Goal: Task Accomplishment & Management: Complete application form

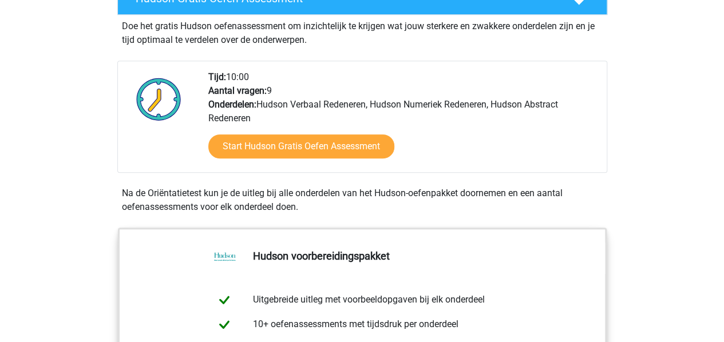
scroll to position [286, 0]
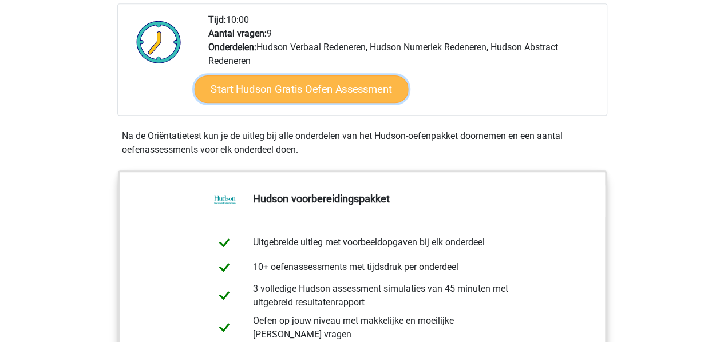
click at [324, 92] on link "Start Hudson Gratis Oefen Assessment" at bounding box center [301, 89] width 214 height 27
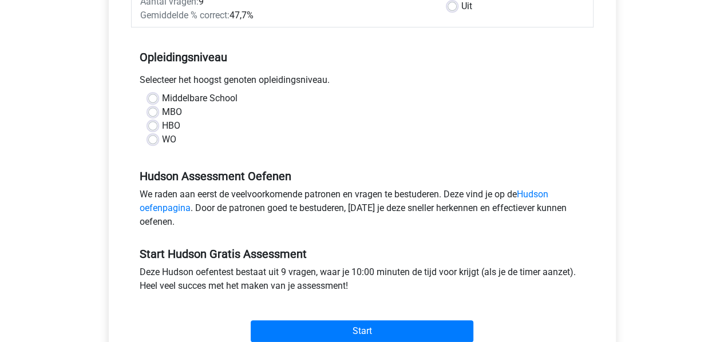
scroll to position [229, 0]
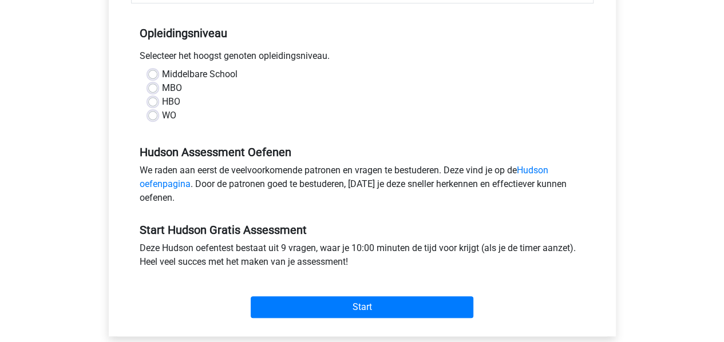
click at [170, 117] on label "WO" at bounding box center [169, 116] width 14 height 14
click at [157, 117] on input "WO" at bounding box center [152, 114] width 9 height 11
radio input "true"
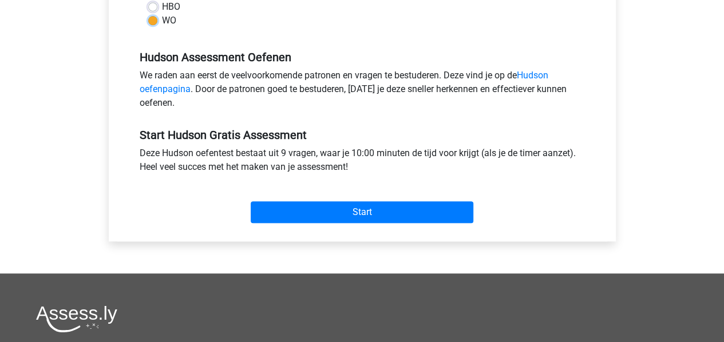
scroll to position [344, 0]
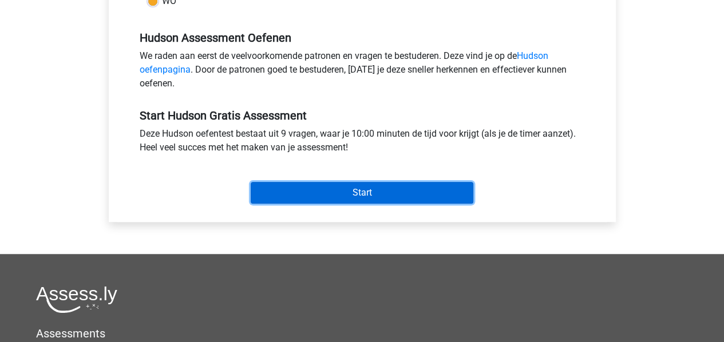
click at [286, 188] on input "Start" at bounding box center [362, 193] width 223 height 22
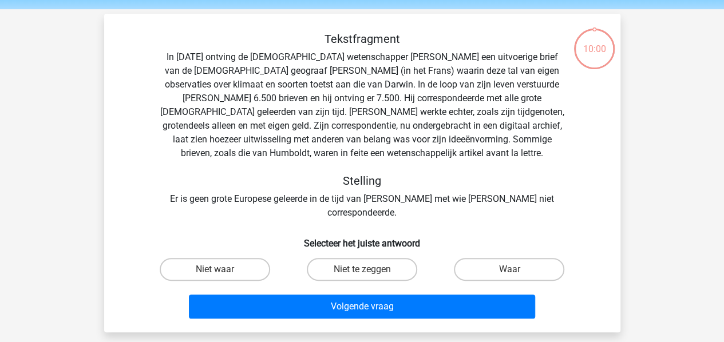
scroll to position [57, 0]
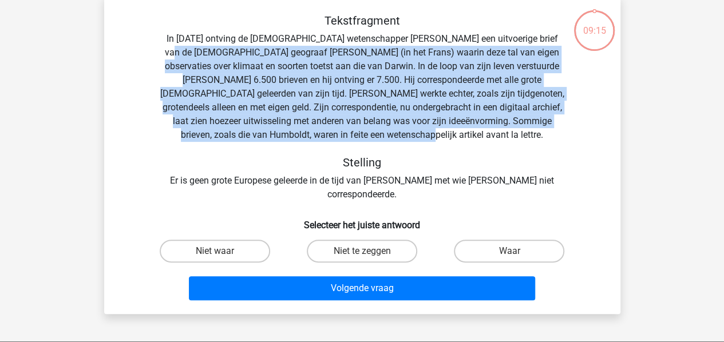
drag, startPoint x: 160, startPoint y: 50, endPoint x: 563, endPoint y: 131, distance: 410.6
click at [563, 131] on div "Tekstfragment In 1839 ontving de Engelse wetenschapper Charles Darwin een uitvo…" at bounding box center [363, 108] width 480 height 188
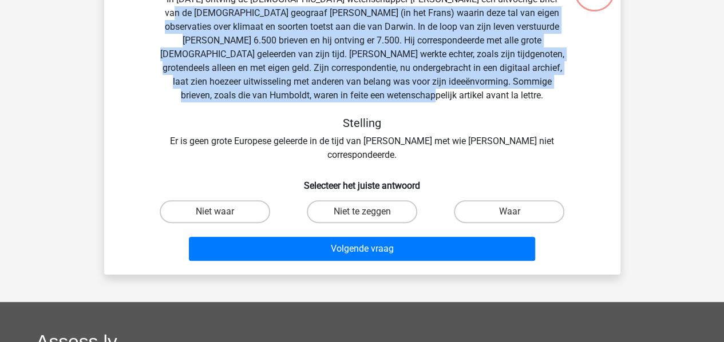
scroll to position [115, 0]
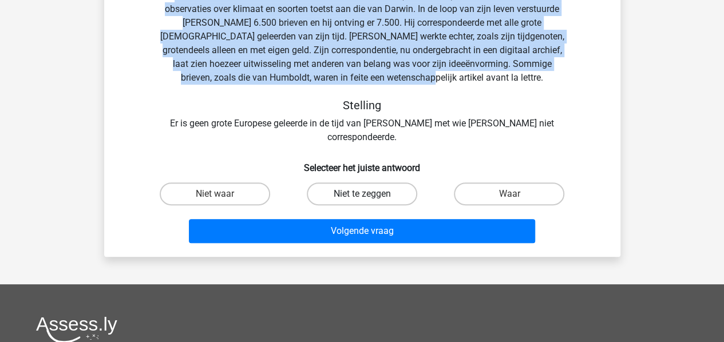
click at [352, 183] on label "Niet te zeggen" at bounding box center [362, 194] width 111 height 23
click at [362, 194] on input "Niet te zeggen" at bounding box center [365, 197] width 7 height 7
radio input "true"
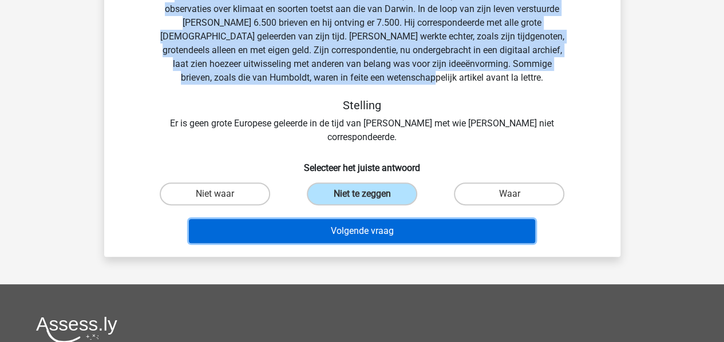
click at [354, 224] on button "Volgende vraag" at bounding box center [362, 231] width 346 height 24
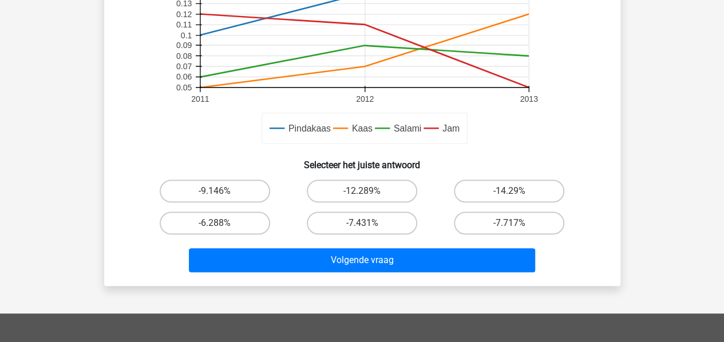
scroll to position [344, 0]
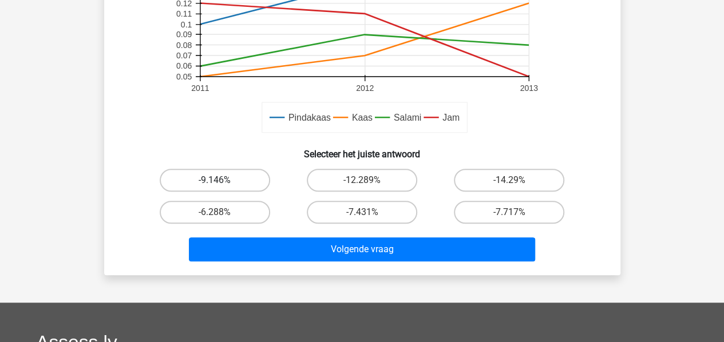
click at [205, 178] on label "-9.146%" at bounding box center [215, 180] width 111 height 23
click at [215, 180] on input "-9.146%" at bounding box center [218, 183] width 7 height 7
radio input "true"
click at [249, 236] on div "Volgende vraag" at bounding box center [363, 247] width 480 height 38
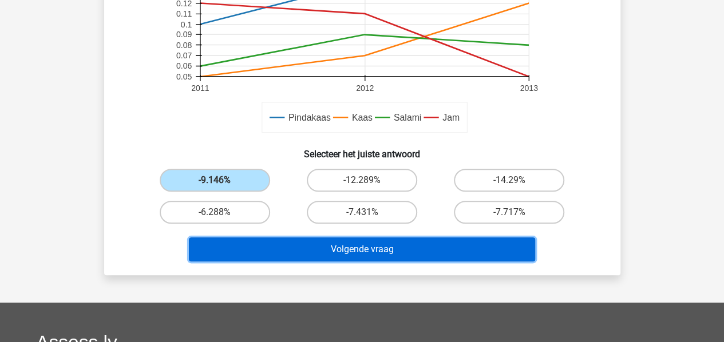
click at [250, 242] on button "Volgende vraag" at bounding box center [362, 250] width 346 height 24
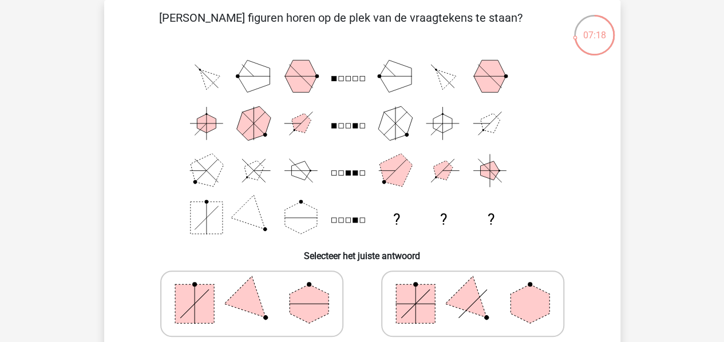
scroll to position [167, 0]
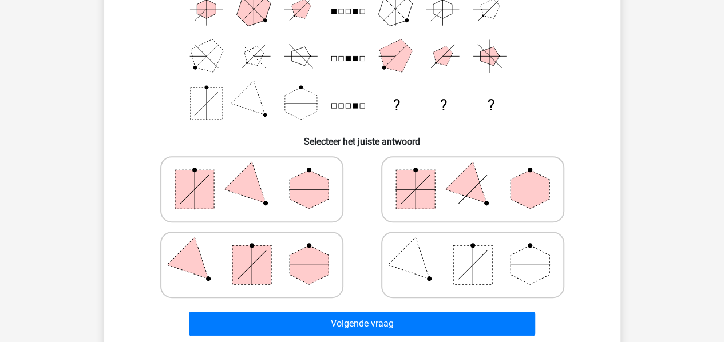
click at [276, 210] on icon at bounding box center [252, 189] width 172 height 57
click at [259, 175] on input "radio" at bounding box center [255, 171] width 7 height 7
radio input "true"
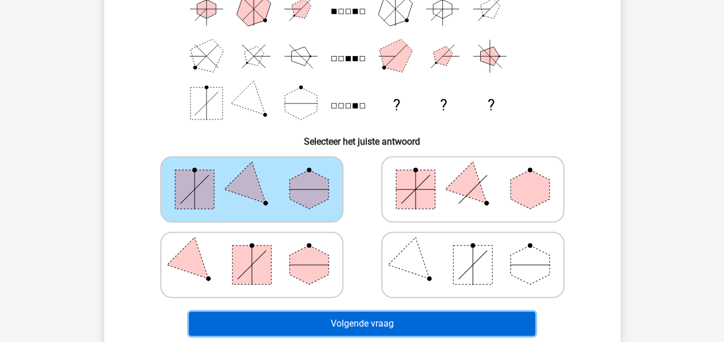
click at [328, 317] on button "Volgende vraag" at bounding box center [362, 324] width 346 height 24
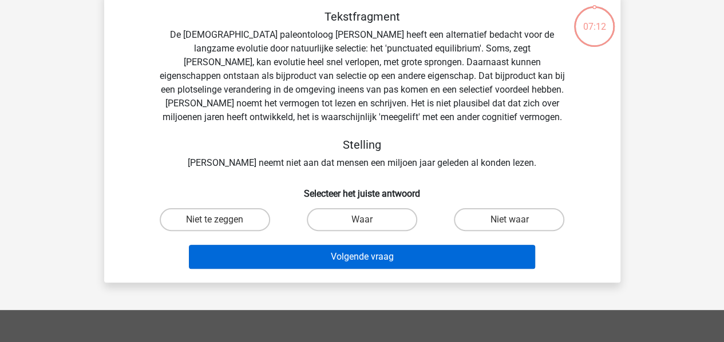
scroll to position [53, 0]
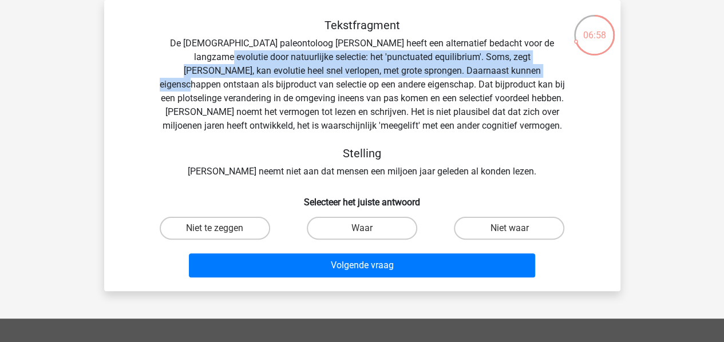
drag, startPoint x: 173, startPoint y: 53, endPoint x: 464, endPoint y: 68, distance: 291.2
click at [464, 68] on div "Tekstfragment De Amerikaanse paleontoloog Stephen Jay Gould heeft een alternati…" at bounding box center [363, 98] width 480 height 160
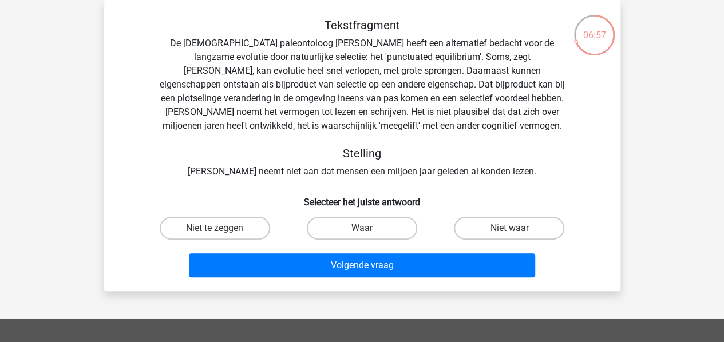
click at [301, 107] on div "Tekstfragment De Amerikaanse paleontoloog Stephen Jay Gould heeft een alternati…" at bounding box center [363, 98] width 480 height 160
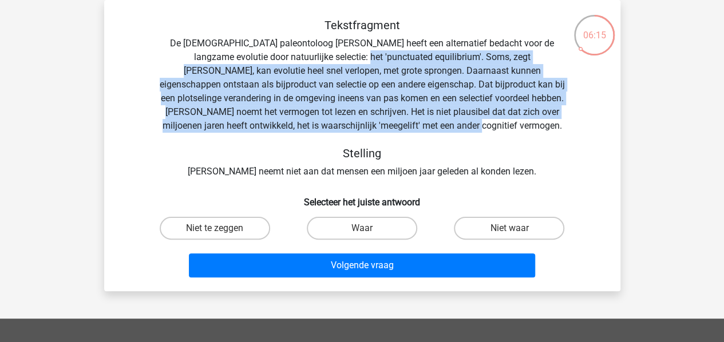
drag, startPoint x: 314, startPoint y: 54, endPoint x: 570, endPoint y: 124, distance: 265.3
click at [570, 124] on div "Tekstfragment De Amerikaanse paleontoloog Stephen Jay Gould heeft een alternati…" at bounding box center [363, 98] width 480 height 160
click at [538, 232] on label "Niet waar" at bounding box center [509, 228] width 111 height 23
click at [517, 232] on input "Niet waar" at bounding box center [513, 231] width 7 height 7
radio input "true"
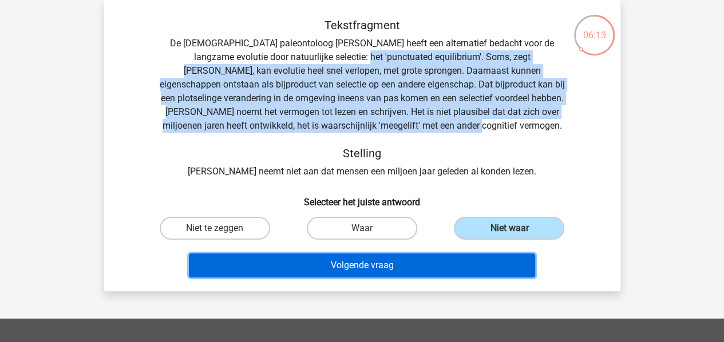
click at [462, 266] on button "Volgende vraag" at bounding box center [362, 266] width 346 height 24
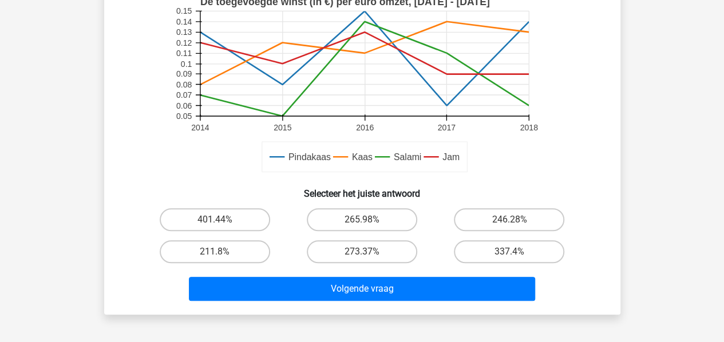
scroll to position [344, 0]
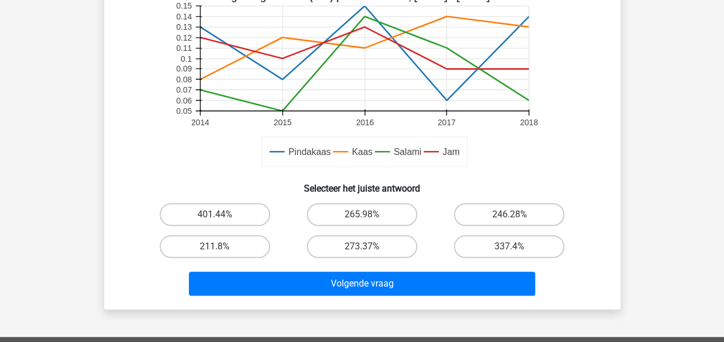
click at [365, 249] on input "273.37%" at bounding box center [365, 250] width 7 height 7
radio input "true"
click at [482, 250] on label "337.4%" at bounding box center [509, 246] width 111 height 23
click at [510, 250] on input "337.4%" at bounding box center [513, 250] width 7 height 7
radio input "true"
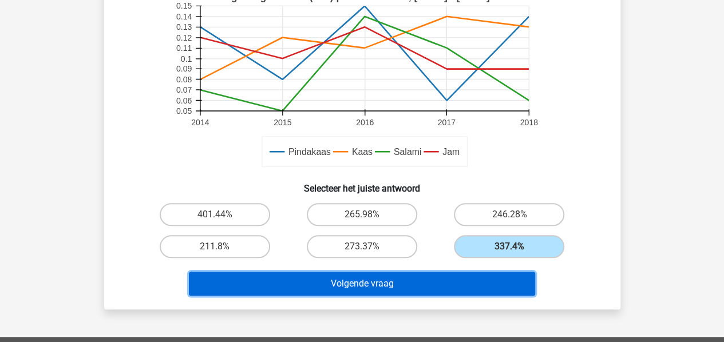
click at [471, 282] on button "Volgende vraag" at bounding box center [362, 284] width 346 height 24
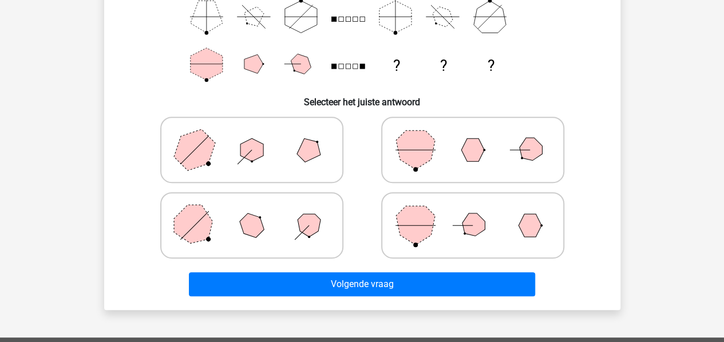
scroll to position [224, 0]
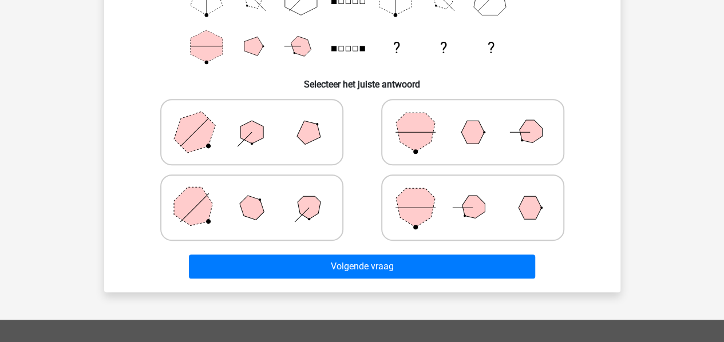
click at [295, 215] on icon at bounding box center [252, 207] width 172 height 57
click at [259, 194] on input "radio" at bounding box center [255, 189] width 7 height 7
radio input "true"
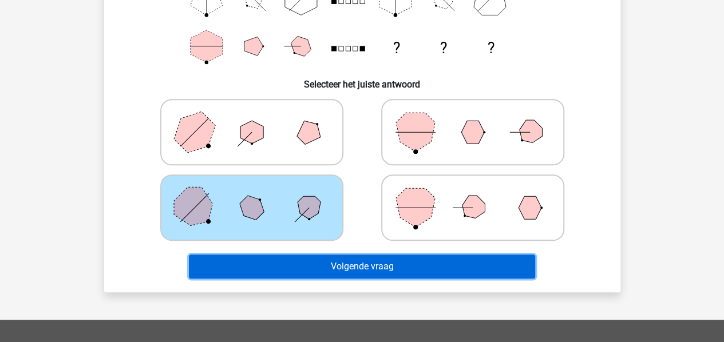
click at [316, 262] on button "Volgende vraag" at bounding box center [362, 267] width 346 height 24
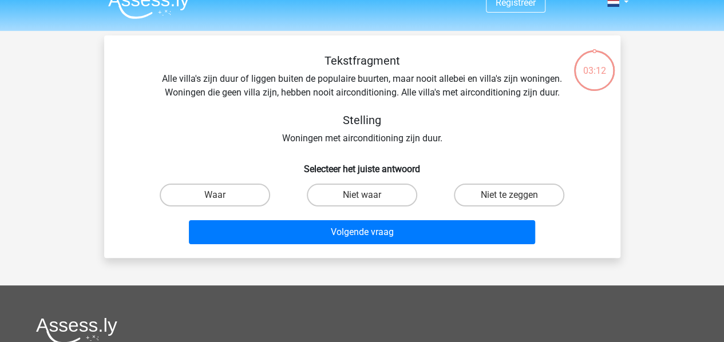
scroll to position [0, 0]
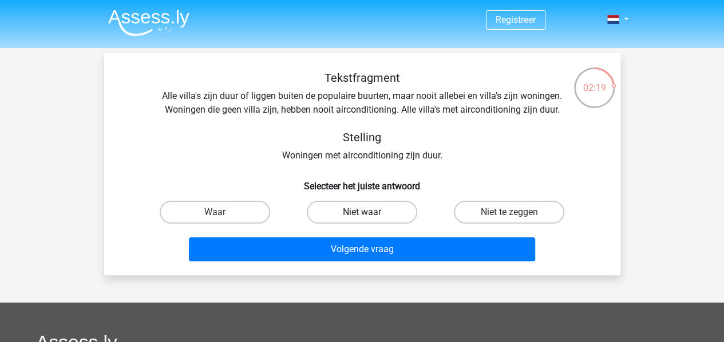
click at [399, 216] on label "Niet waar" at bounding box center [362, 212] width 111 height 23
click at [369, 216] on input "Niet waar" at bounding box center [365, 215] width 7 height 7
radio input "true"
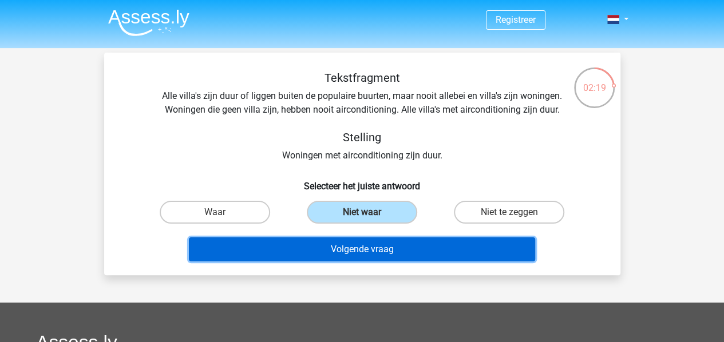
click at [389, 247] on button "Volgende vraag" at bounding box center [362, 250] width 346 height 24
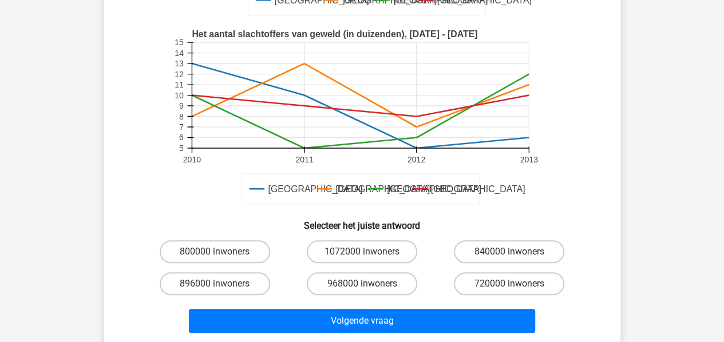
scroll to position [286, 0]
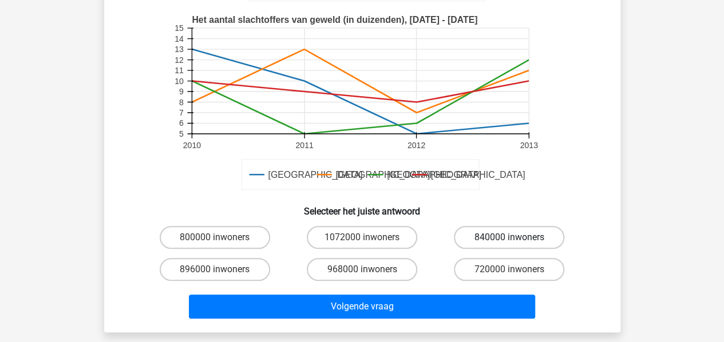
click at [523, 232] on label "840000 inwoners" at bounding box center [509, 237] width 111 height 23
click at [517, 238] on input "840000 inwoners" at bounding box center [513, 241] width 7 height 7
radio input "true"
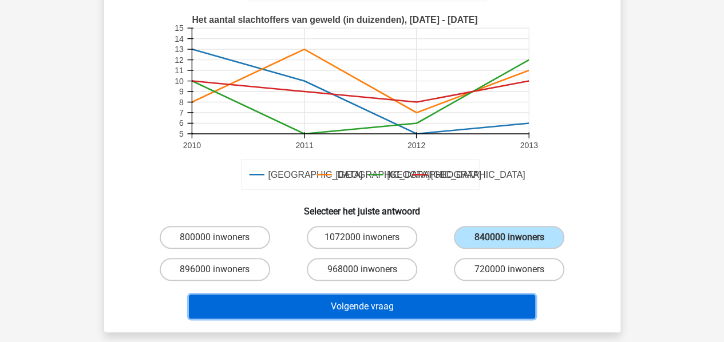
click at [478, 315] on button "Volgende vraag" at bounding box center [362, 307] width 346 height 24
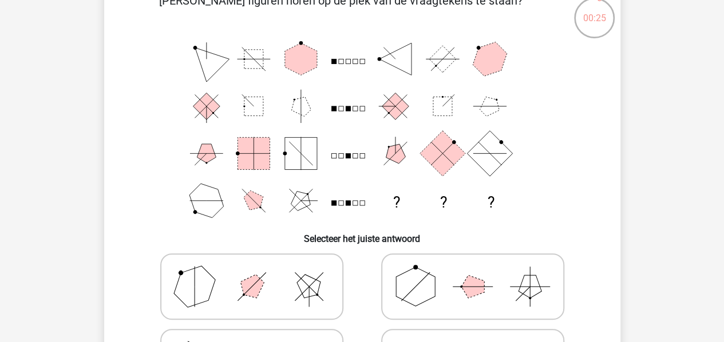
scroll to position [53, 0]
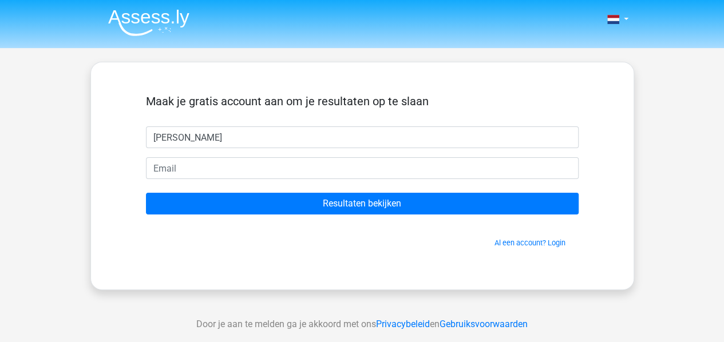
type input "[PERSON_NAME]"
click at [168, 135] on input "[PERSON_NAME]" at bounding box center [362, 138] width 433 height 22
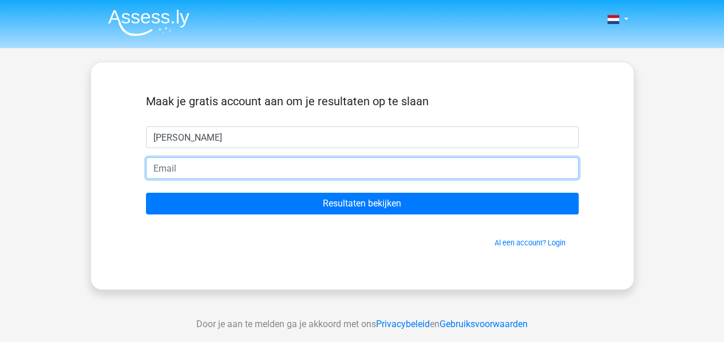
click at [188, 165] on input "email" at bounding box center [362, 168] width 433 height 22
type input "nathalienag@gmail.com"
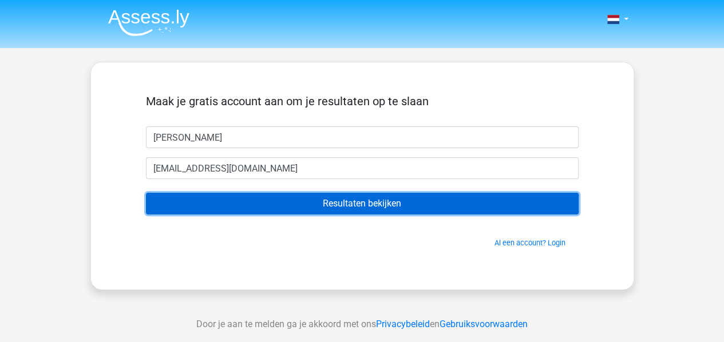
click at [234, 198] on input "Resultaten bekijken" at bounding box center [362, 204] width 433 height 22
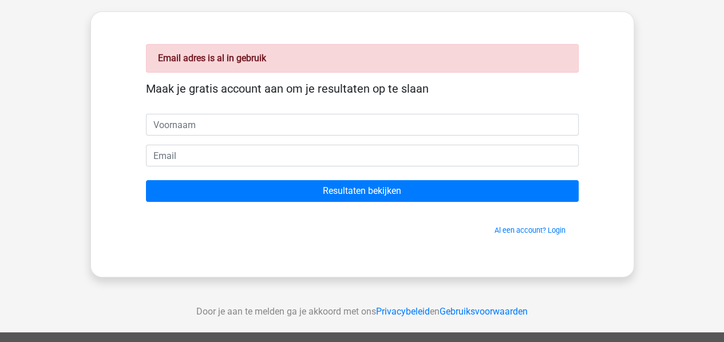
scroll to position [115, 0]
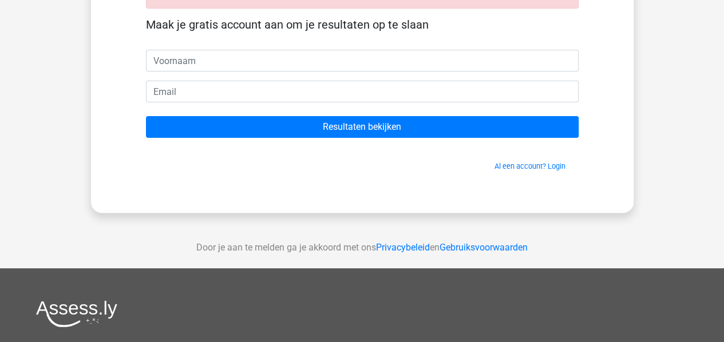
click at [531, 171] on div "Email adres is al in gebruik Maak je gratis account aan om je resultaten op te …" at bounding box center [363, 80] width 488 height 210
click at [533, 165] on link "Al een account? Login" at bounding box center [530, 166] width 71 height 9
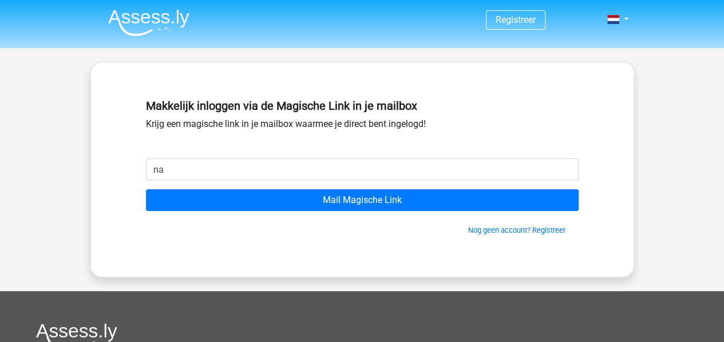
type input "[EMAIL_ADDRESS][DOMAIN_NAME]"
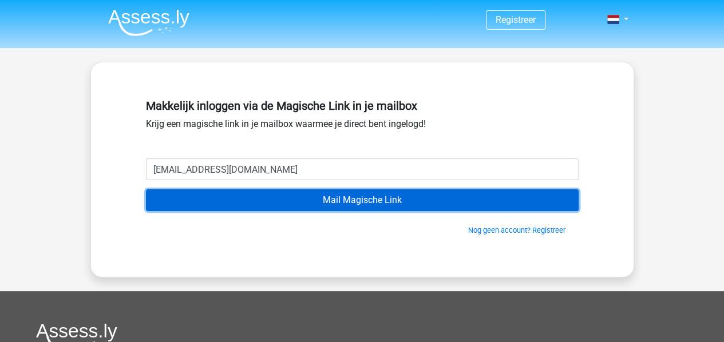
click at [287, 195] on input "Mail Magische Link" at bounding box center [362, 201] width 433 height 22
